Goal: Check status: Check status

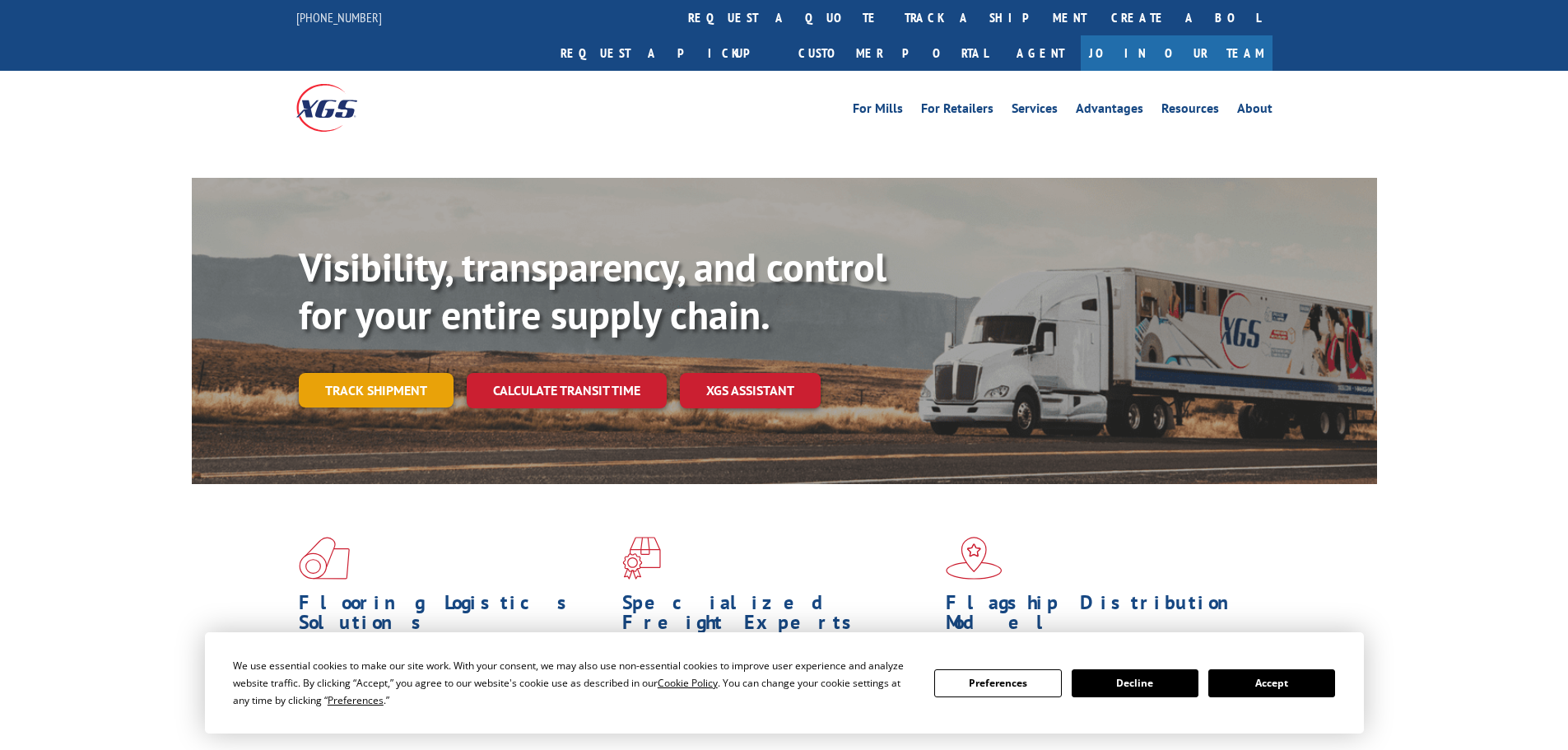
click at [420, 373] on link "Track shipment" at bounding box center [377, 389] width 155 height 35
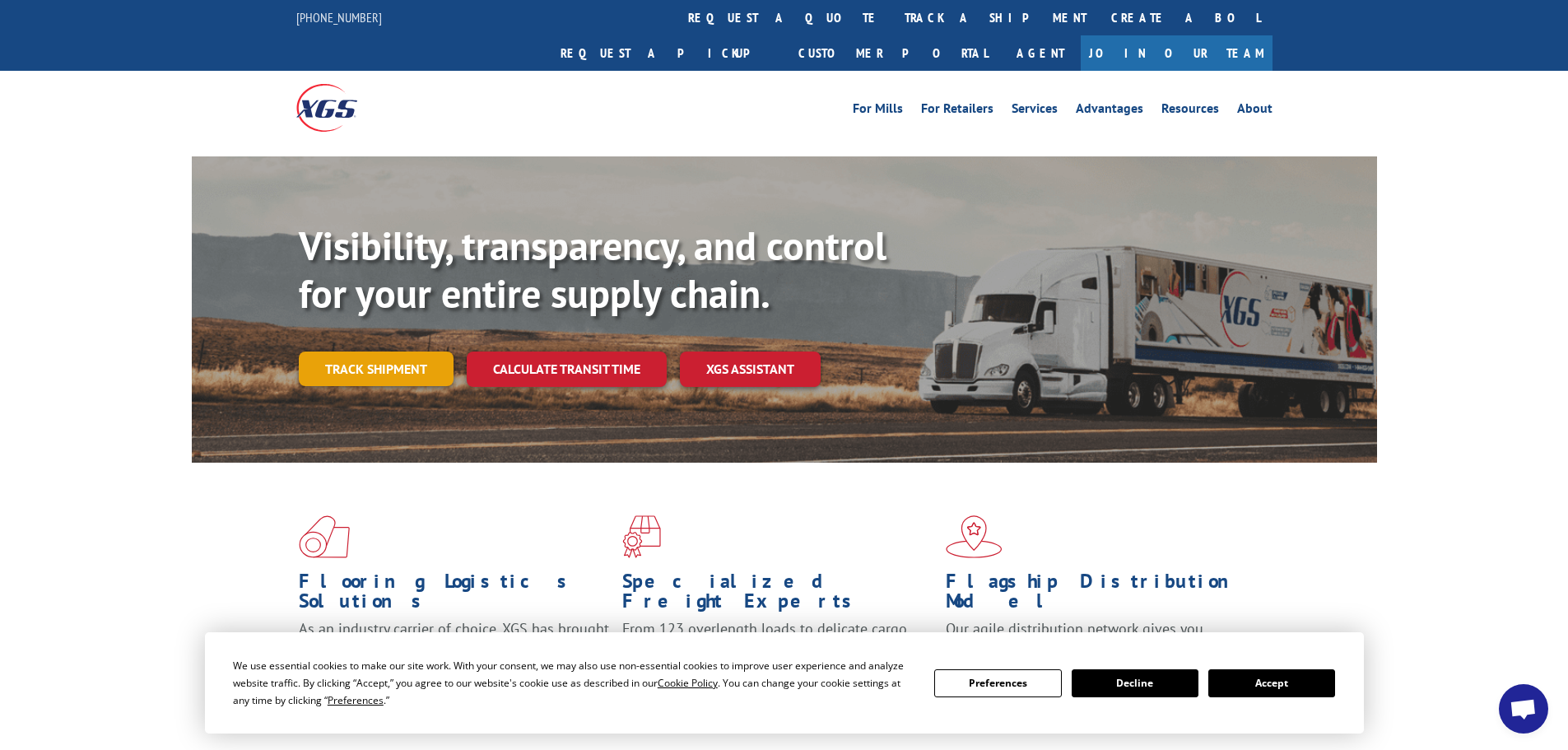
click at [378, 352] on link "Track shipment" at bounding box center [377, 369] width 155 height 35
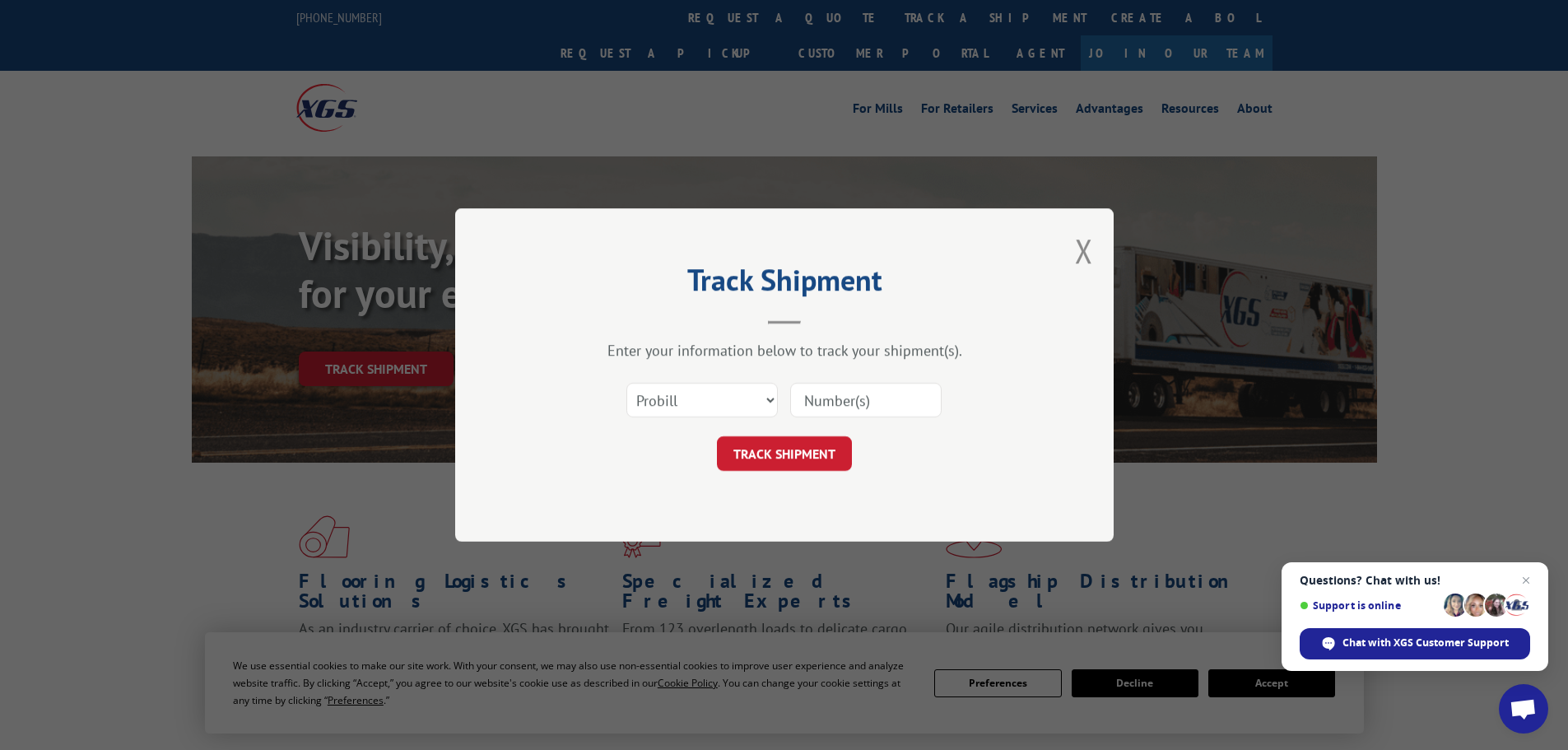
click at [821, 373] on div "Select category... Probill BOL PO" at bounding box center [784, 399] width 494 height 55
click at [834, 392] on input at bounding box center [865, 399] width 151 height 35
paste input "17230980"
type input "17230980"
click at [779, 444] on button "TRACK SHIPMENT" at bounding box center [785, 453] width 135 height 35
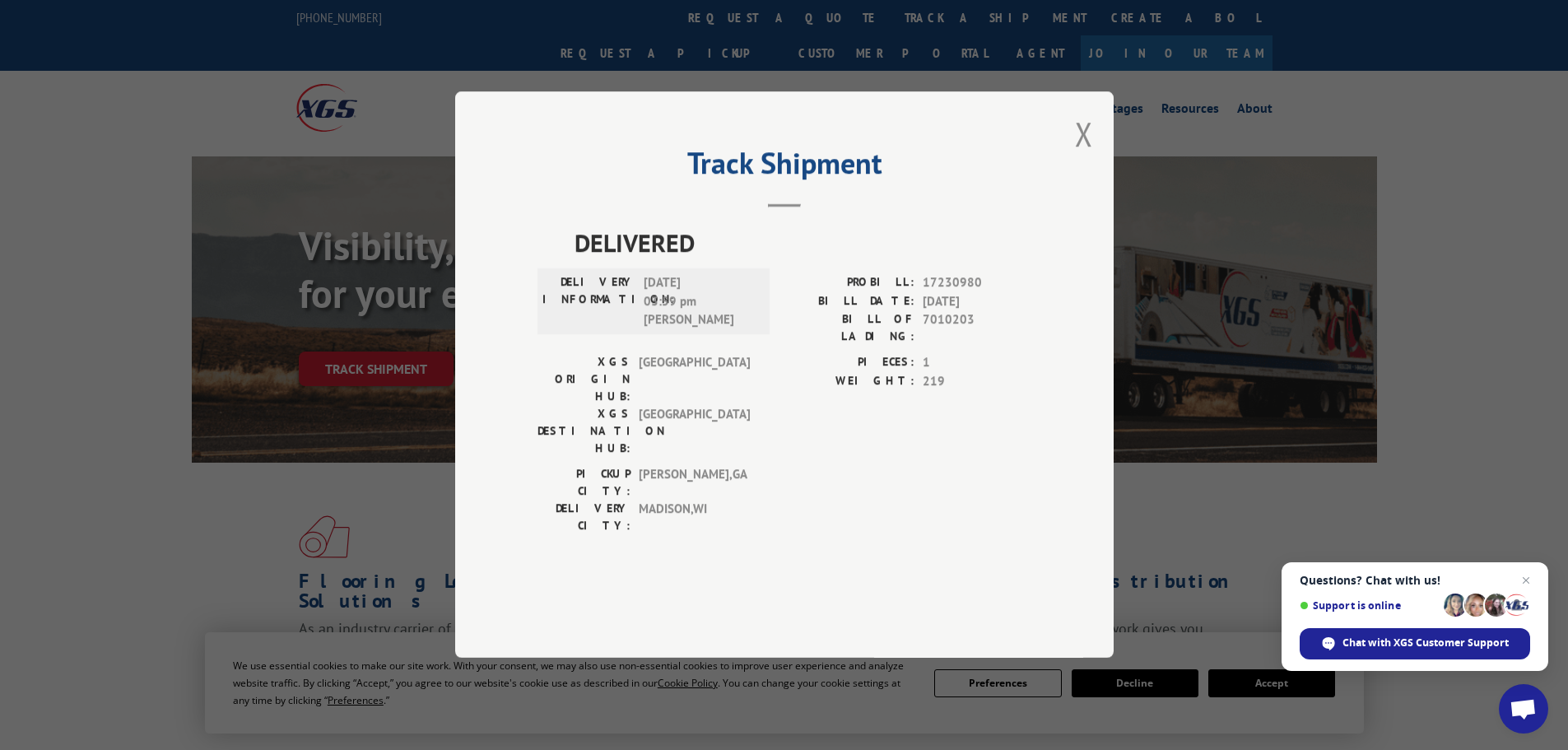
click at [1093, 173] on div "Track Shipment DELIVERED DELIVERY INFORMATION: [DATE] 03:59 pm [PERSON_NAME]: 1…" at bounding box center [784, 375] width 659 height 566
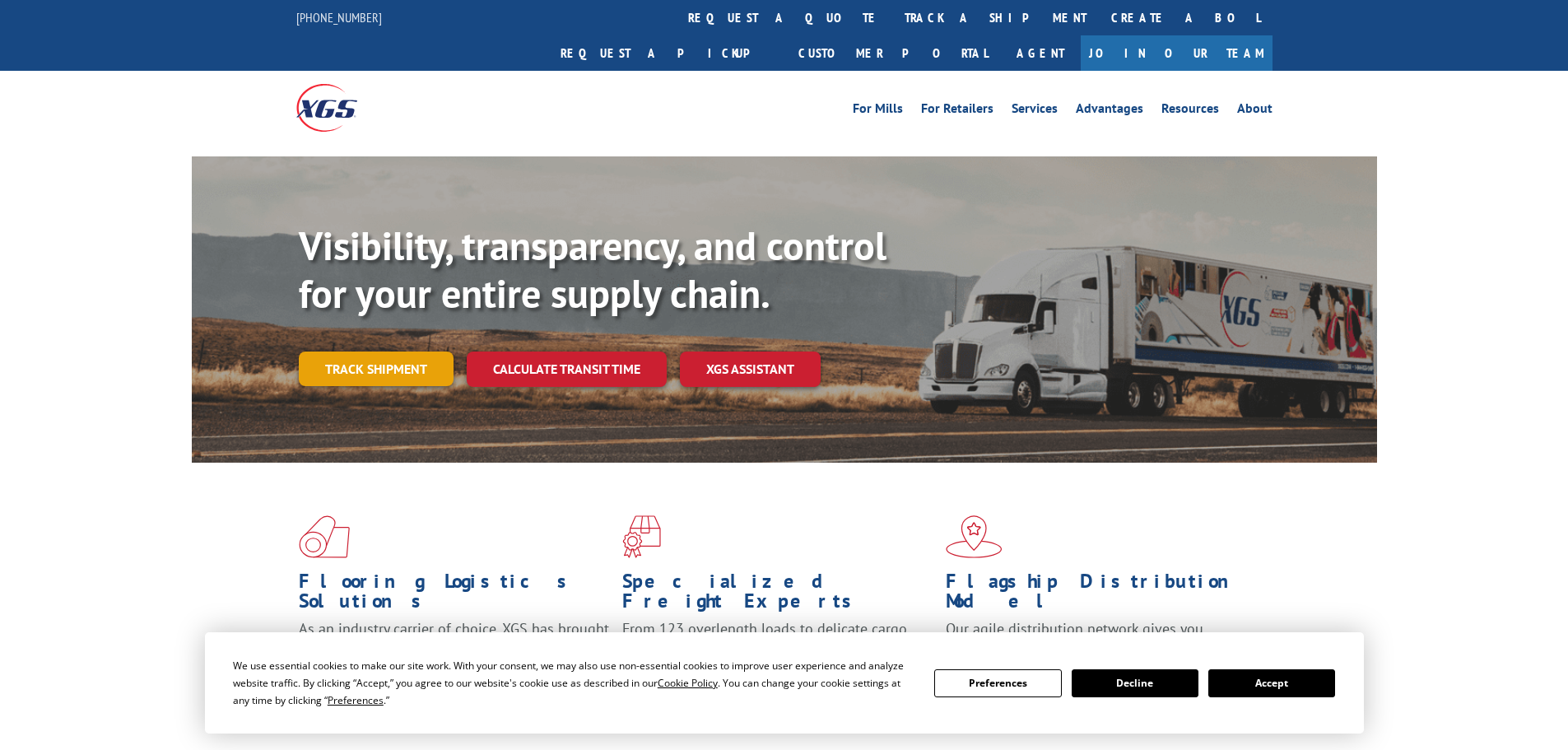
click at [358, 352] on link "Track shipment" at bounding box center [377, 369] width 155 height 35
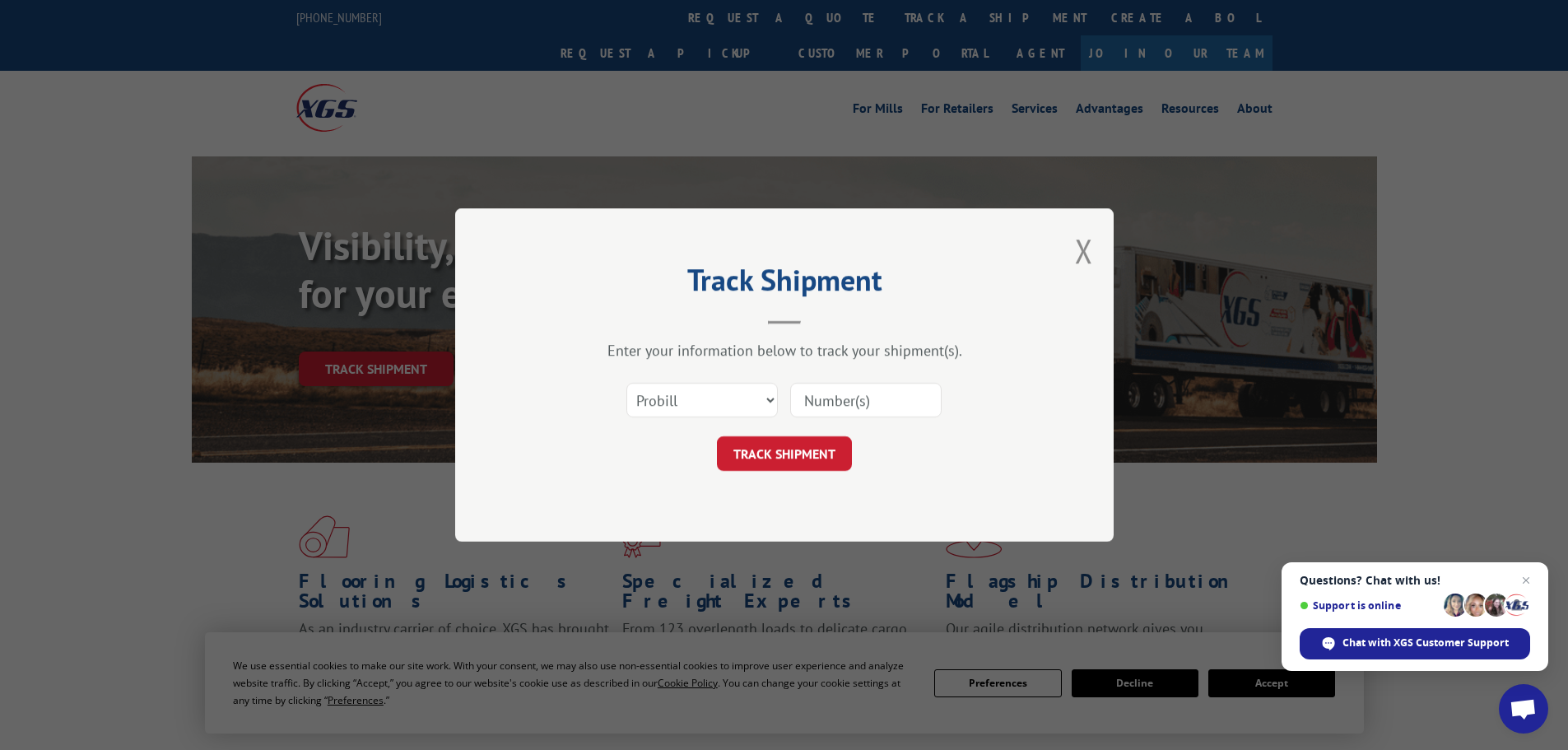
click at [832, 396] on input at bounding box center [865, 399] width 151 height 35
click at [832, 405] on input at bounding box center [865, 399] width 151 height 35
paste input "17634264"
type input "17634264"
drag, startPoint x: 750, startPoint y: 496, endPoint x: 767, endPoint y: 448, distance: 50.9
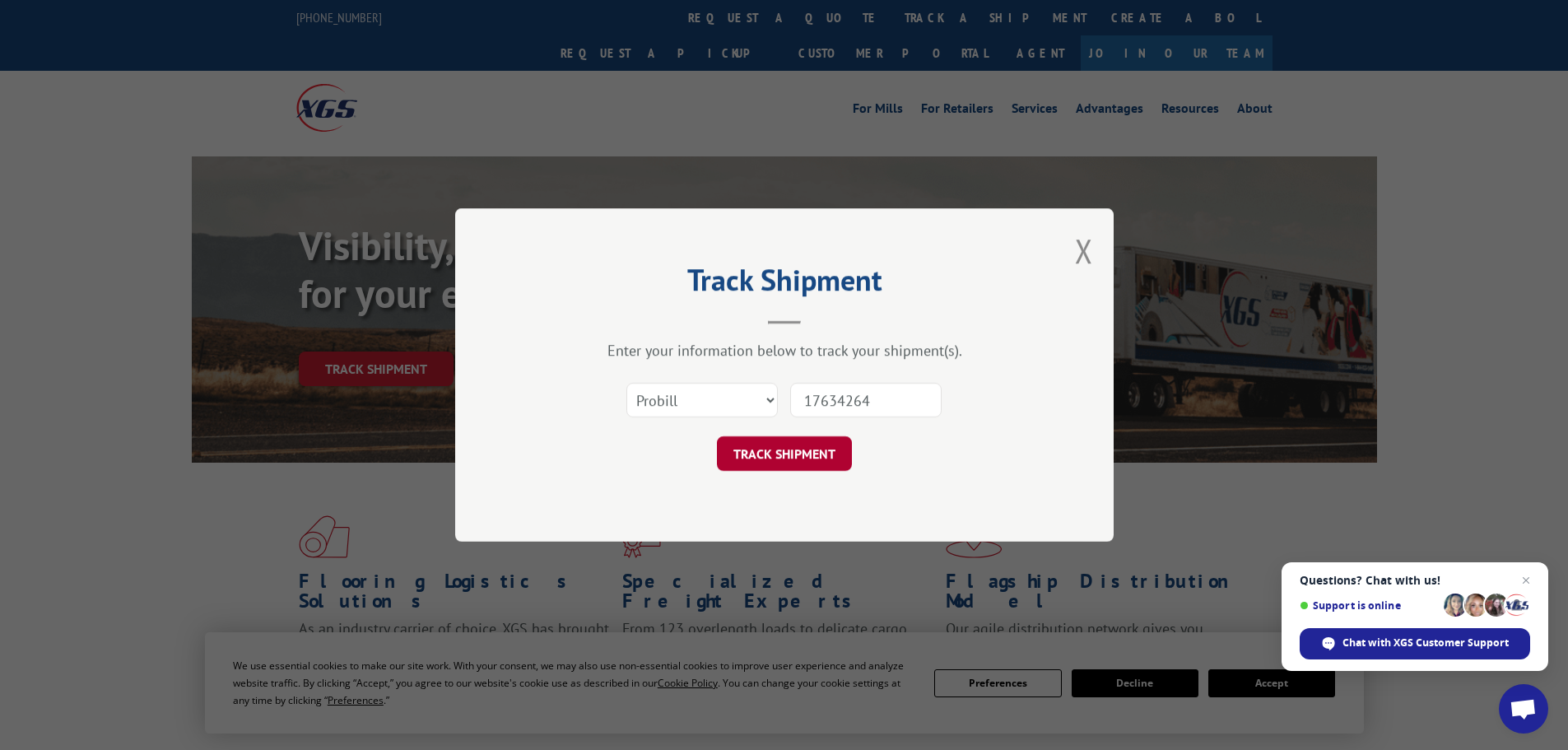
click at [754, 486] on div "Track Shipment Enter your information below to track your shipment(s). Select c…" at bounding box center [784, 375] width 659 height 334
click at [773, 449] on button "TRACK SHIPMENT" at bounding box center [785, 453] width 135 height 35
